Goal: Information Seeking & Learning: Learn about a topic

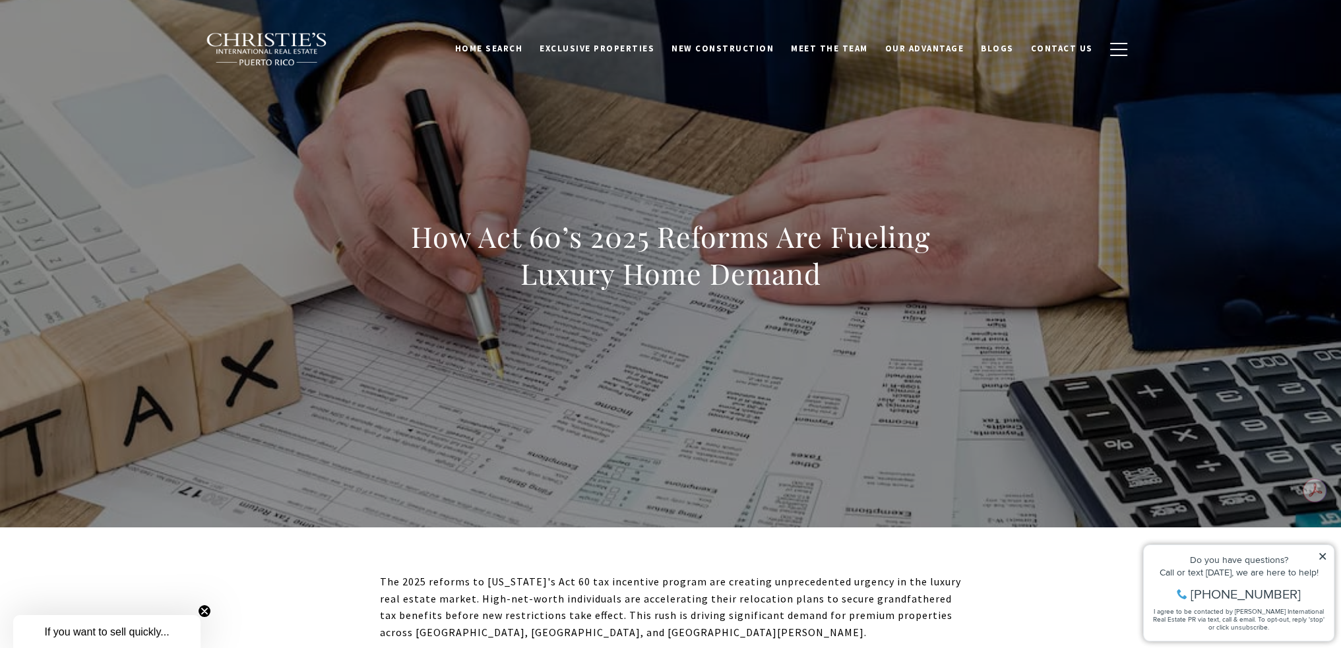
click at [263, 45] on img at bounding box center [267, 49] width 123 height 34
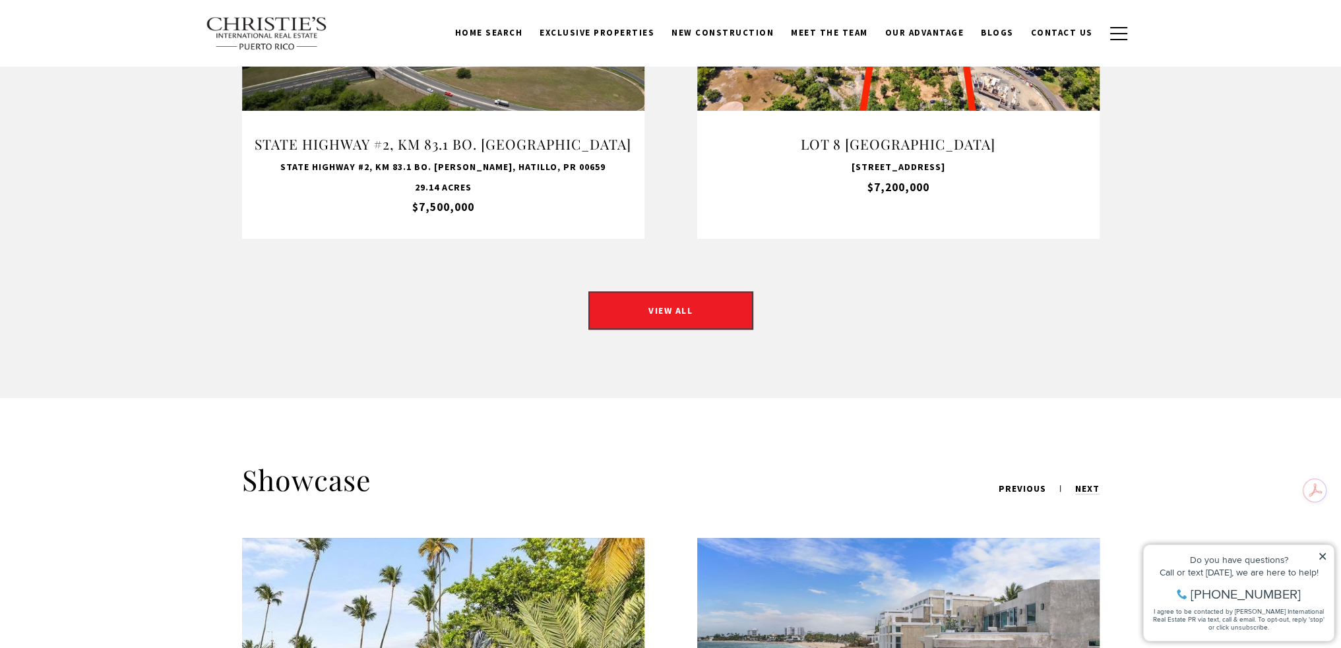
scroll to position [1187, 0]
